Goal: Transaction & Acquisition: Purchase product/service

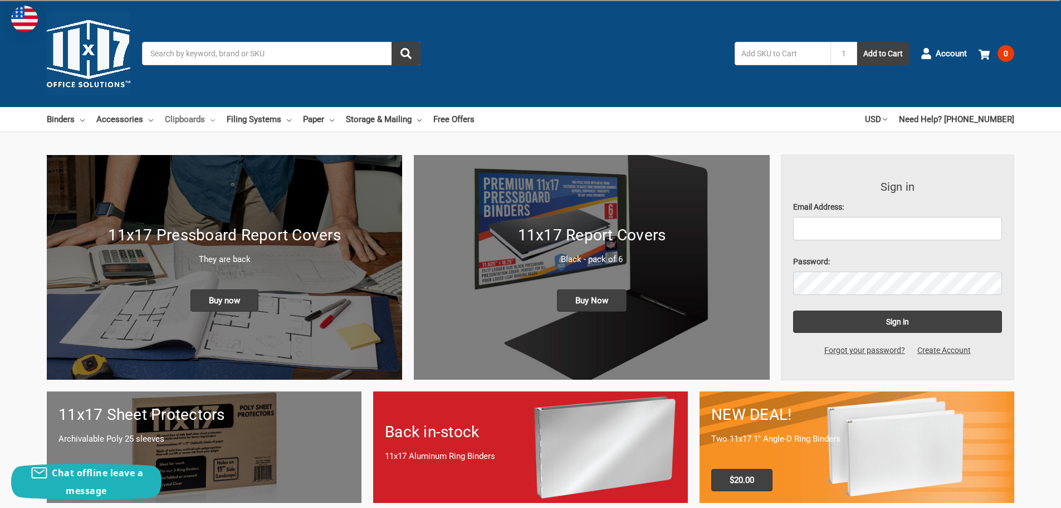
click at [200, 121] on link "Clipboards" at bounding box center [190, 119] width 50 height 25
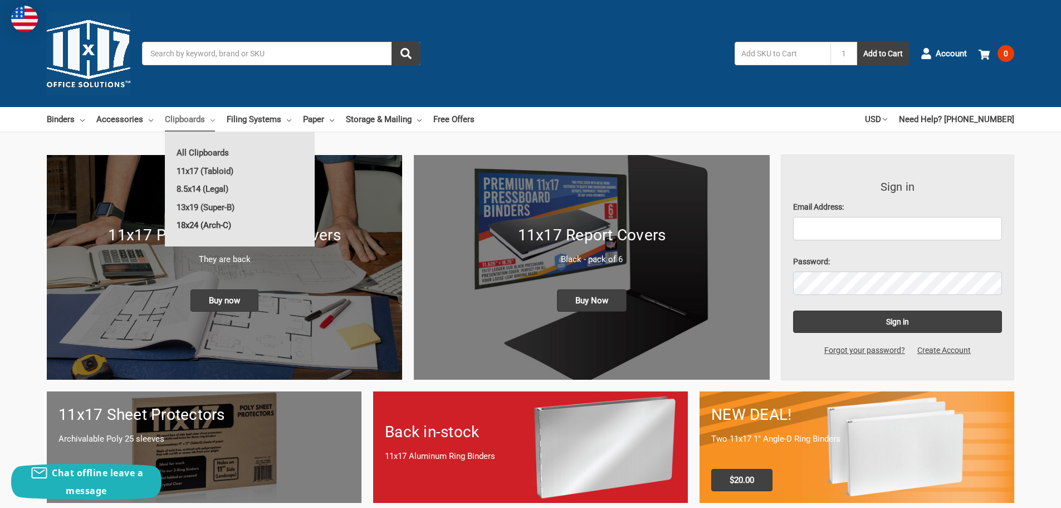
click at [209, 225] on link "18x24 (Arch-C)" at bounding box center [240, 225] width 150 height 18
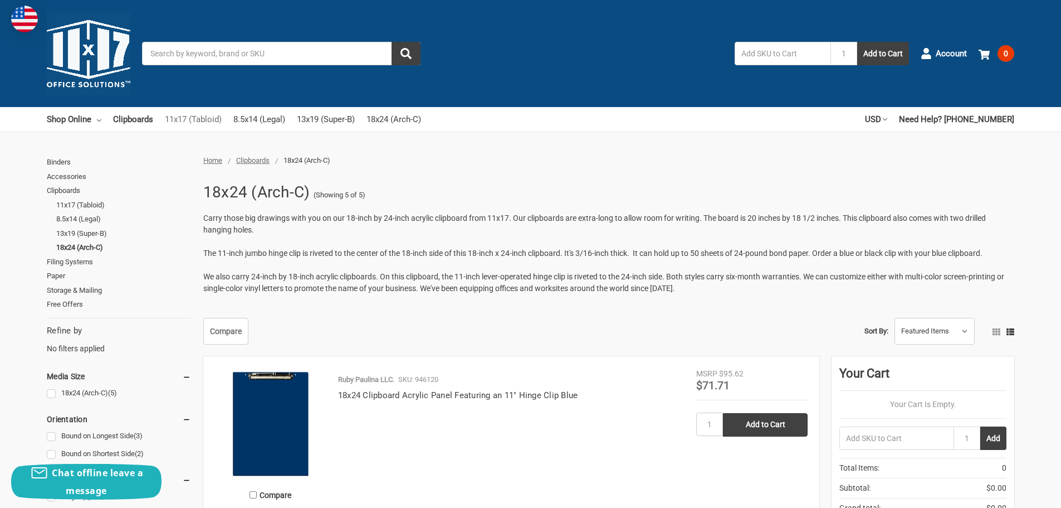
click at [217, 119] on link "11x17 (Tabloid)" at bounding box center [193, 119] width 57 height 25
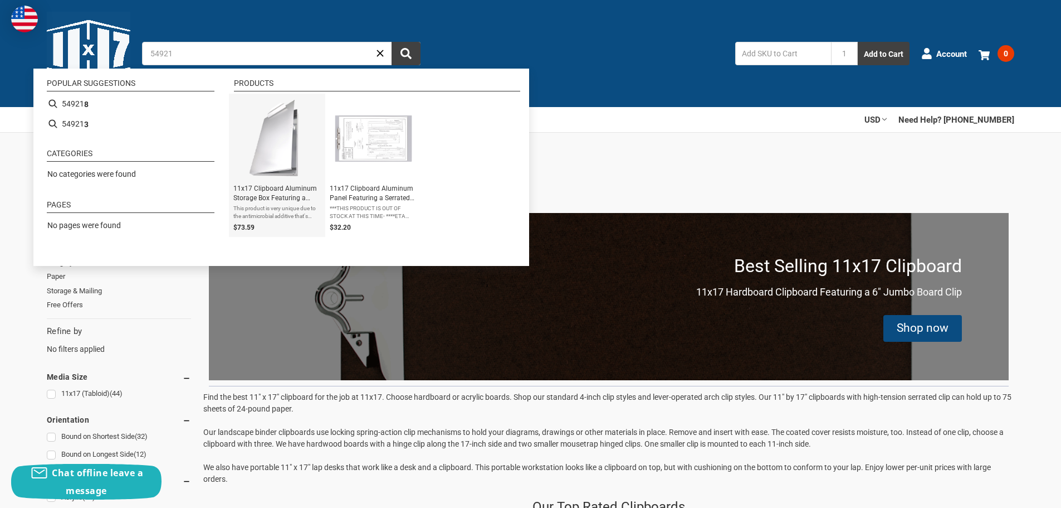
type input "54921"
click at [268, 143] on img "11x17 Clipboard Aluminum Storage Box Featuring a High Capacity Clip" at bounding box center [276, 138] width 57 height 81
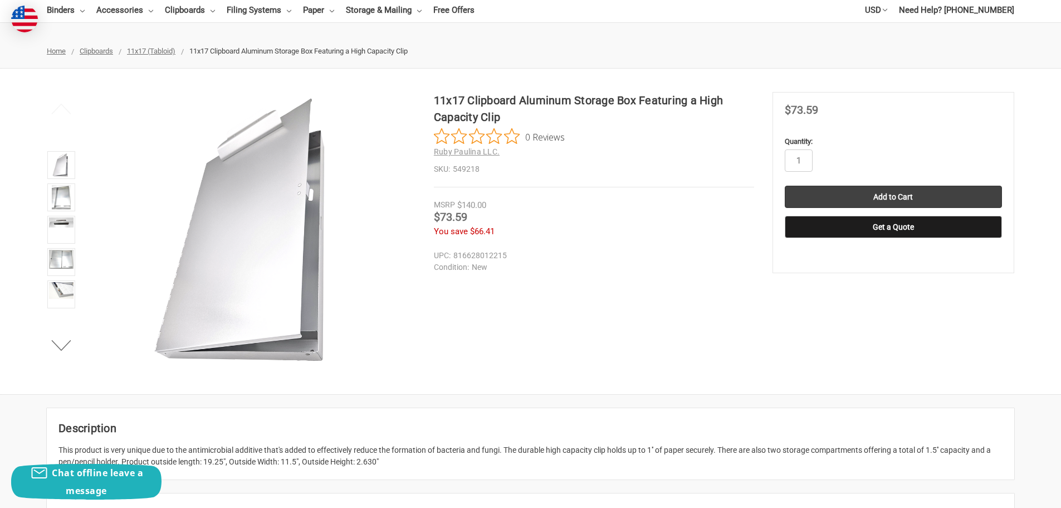
scroll to position [111, 0]
